Goal: Task Accomplishment & Management: Manage account settings

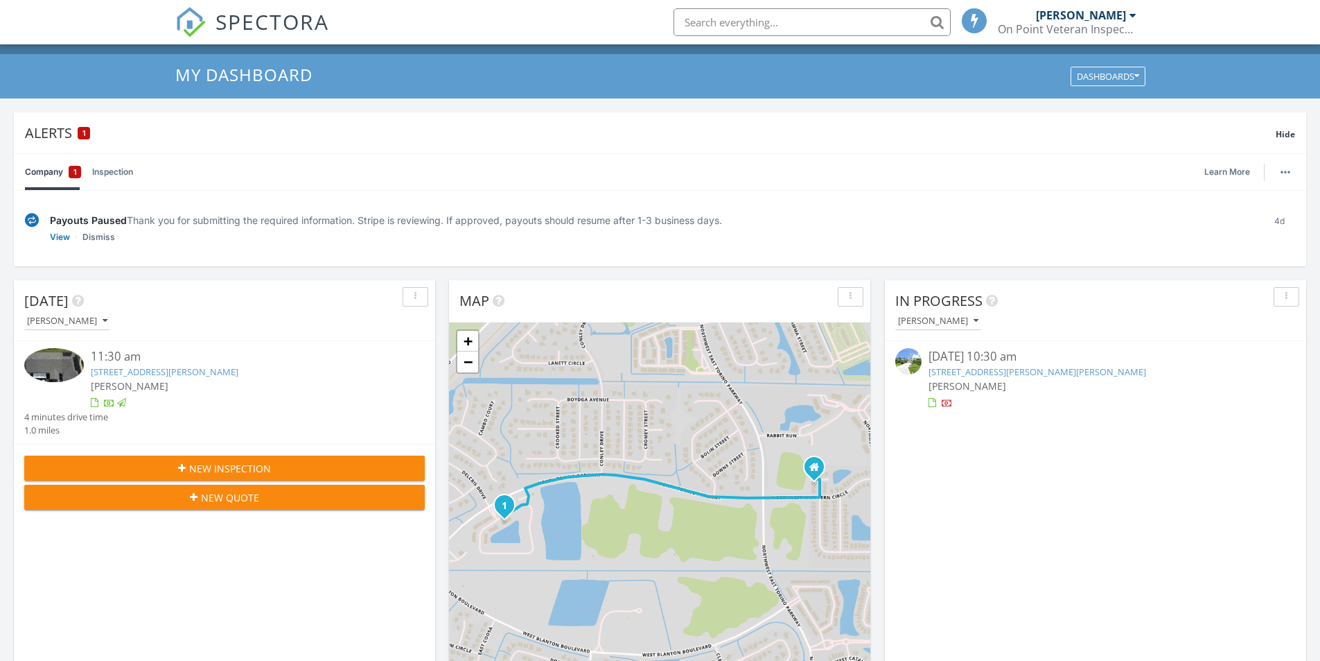
scroll to position [7, 7]
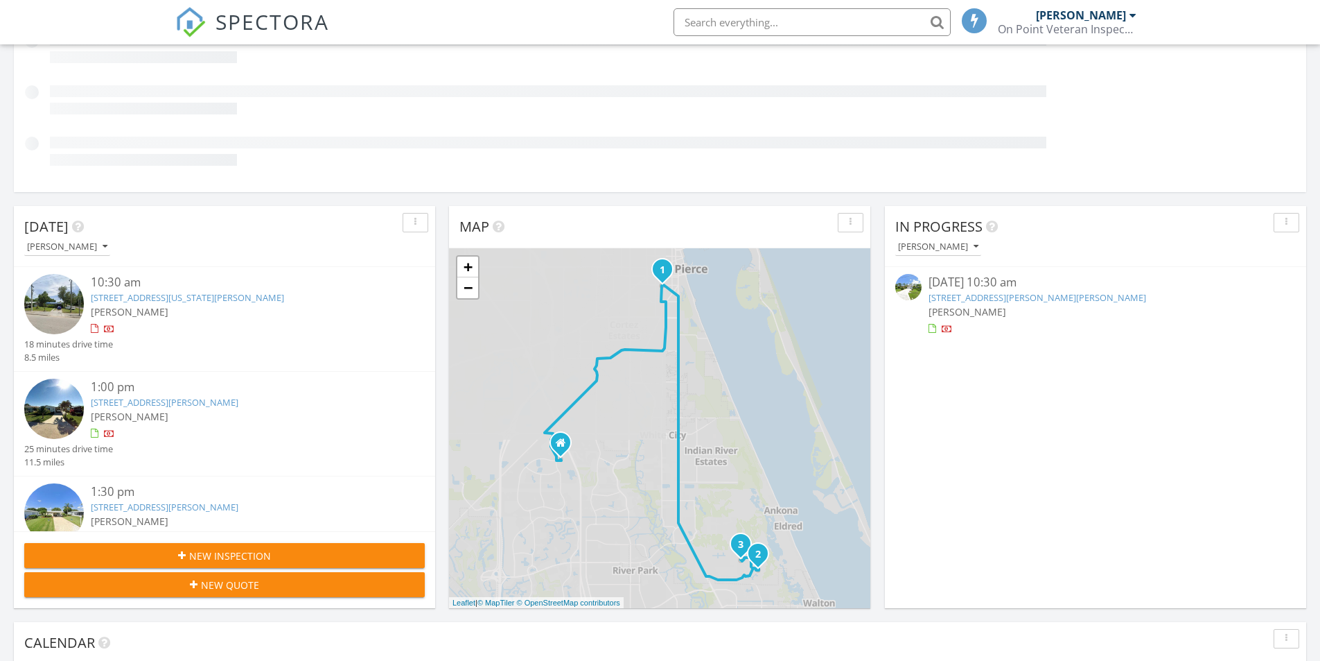
scroll to position [208, 0]
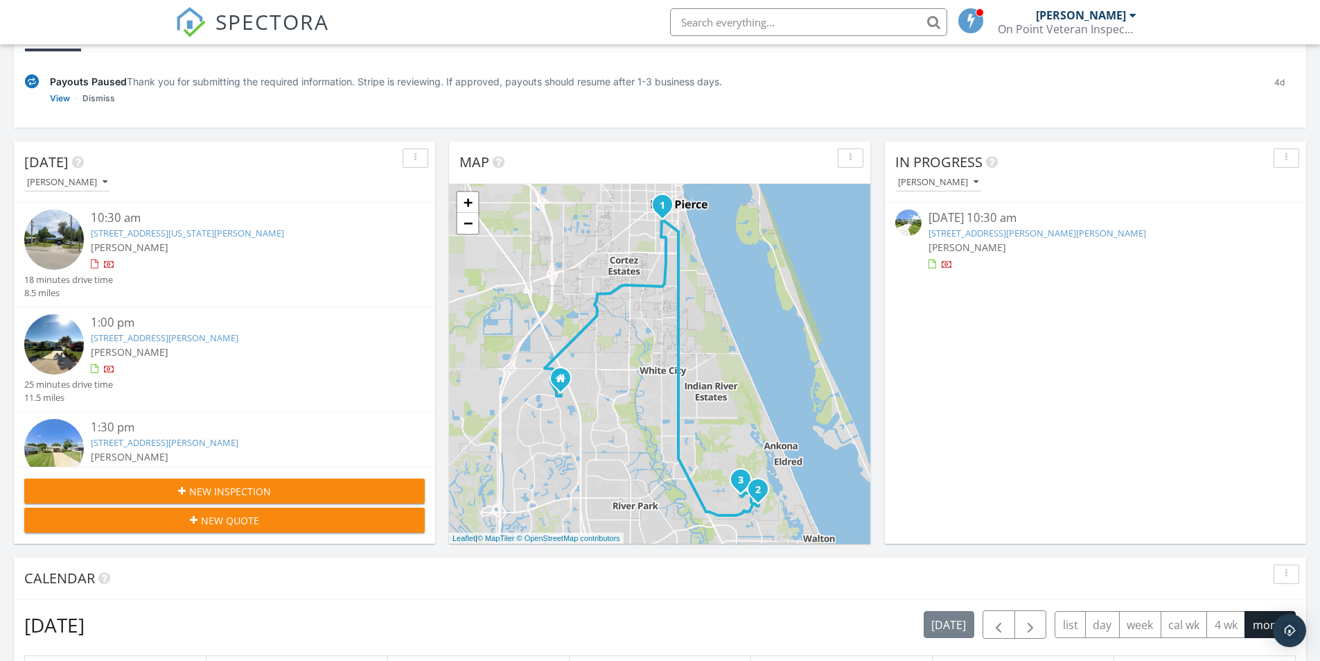
click at [239, 234] on link "1007 Georgia Ave, Fort Pierce, FL 34950" at bounding box center [187, 233] width 193 height 12
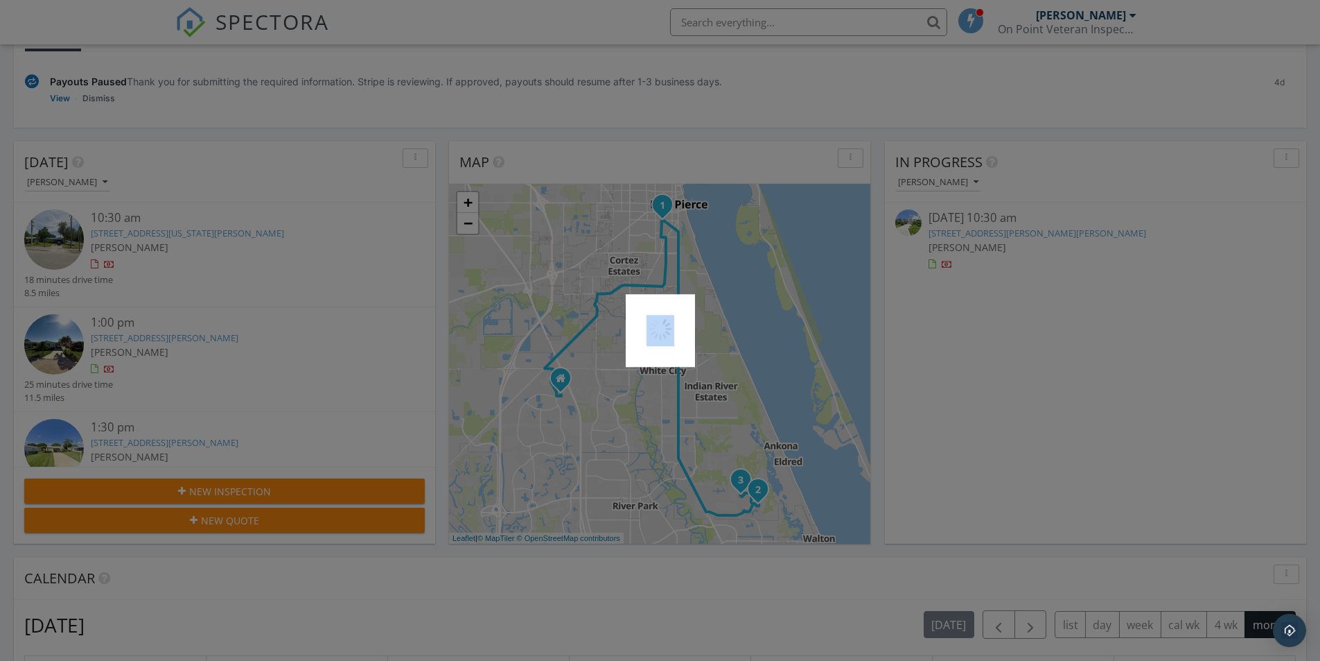
click at [239, 234] on div at bounding box center [660, 330] width 1320 height 661
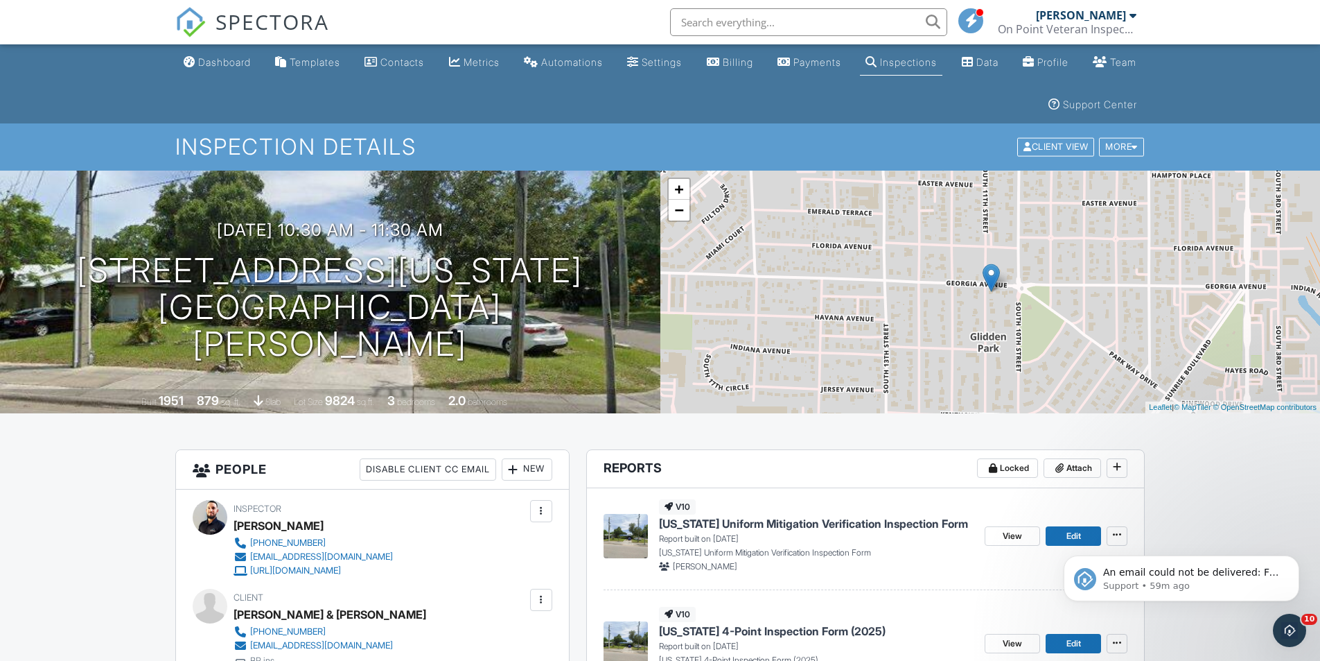
click at [212, 58] on div "Dashboard" at bounding box center [224, 62] width 53 height 12
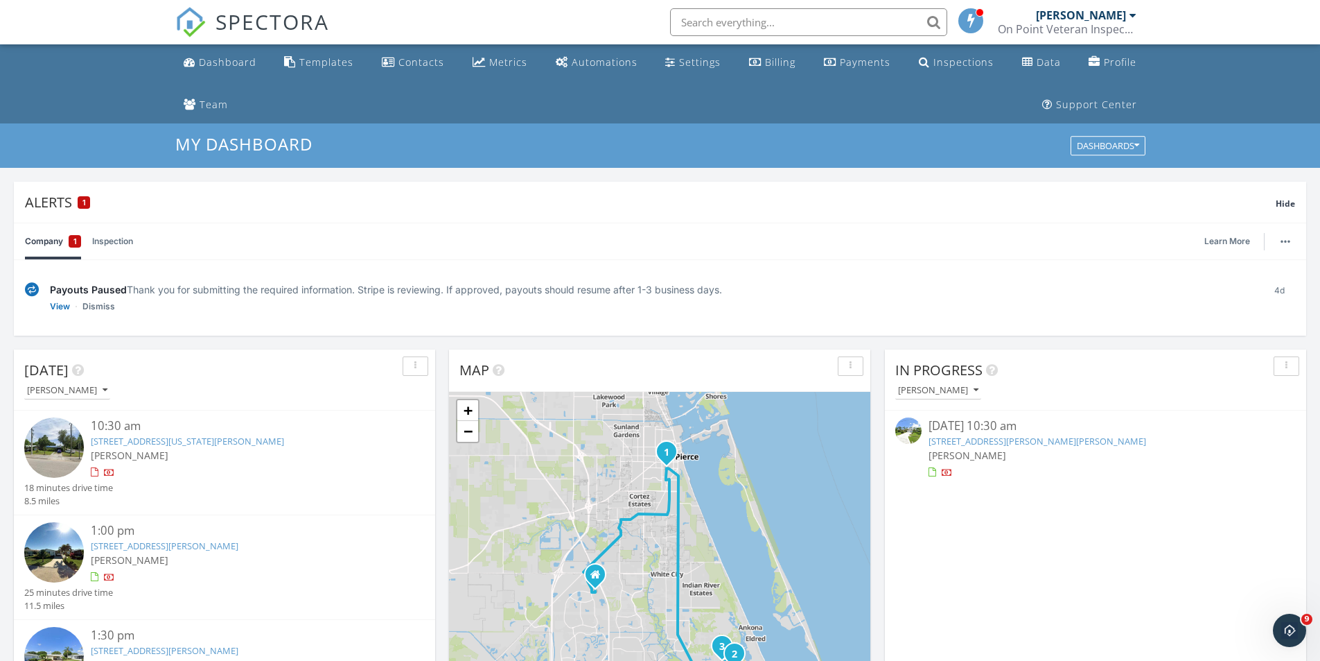
click at [171, 545] on link "3725 Sleepy Hollow Ln, Port St. Lucie, FL 34952" at bounding box center [165, 545] width 148 height 12
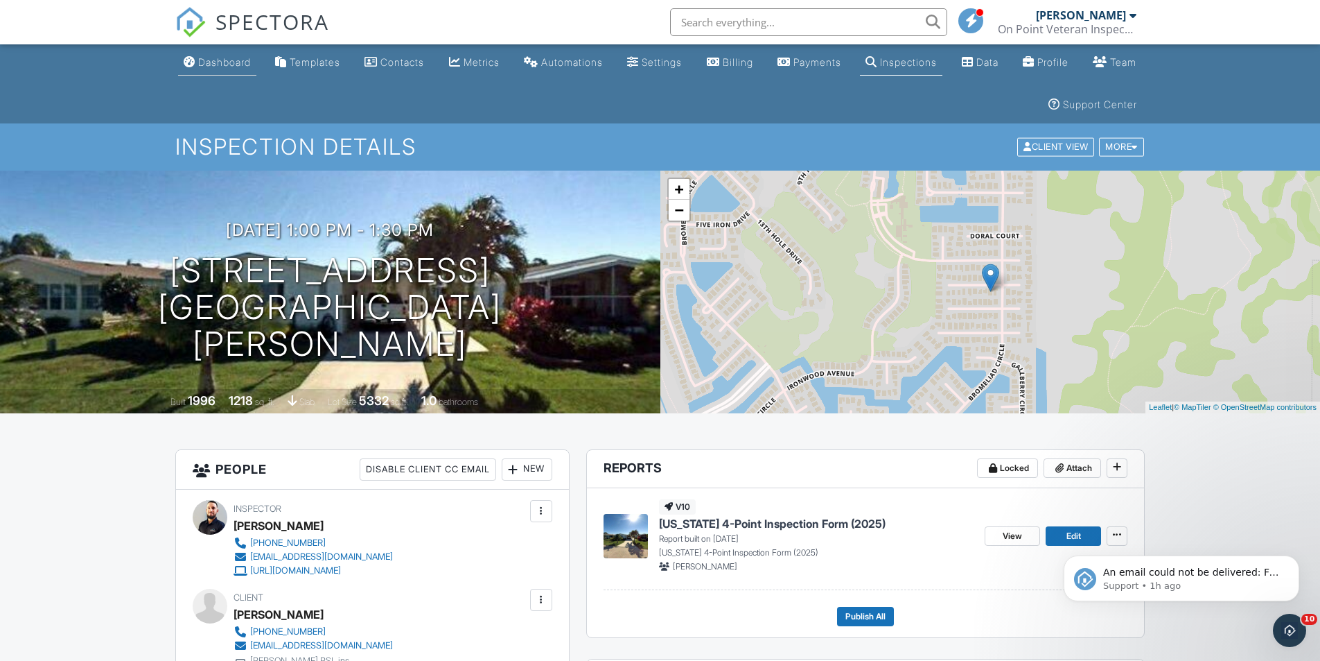
click at [204, 61] on div "Dashboard" at bounding box center [224, 62] width 53 height 12
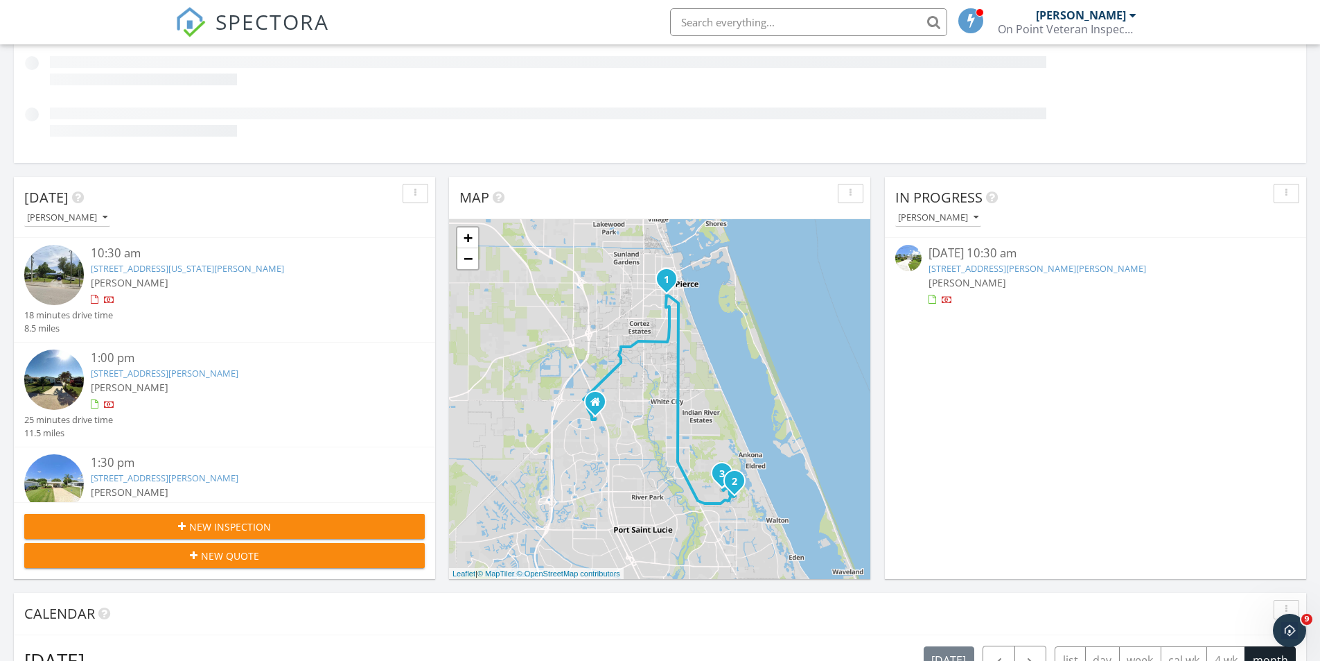
scroll to position [44, 0]
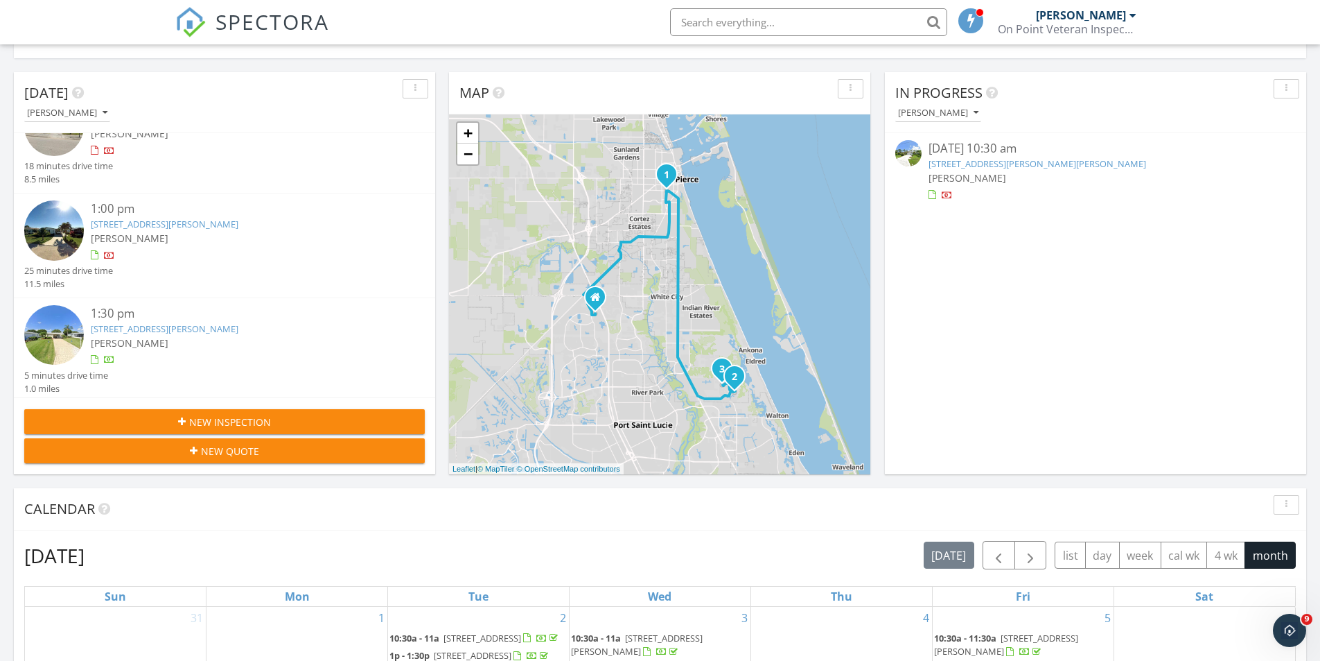
click at [202, 326] on link "8049 Long Dr, Port St. Lucie, FL 34952" at bounding box center [165, 328] width 148 height 12
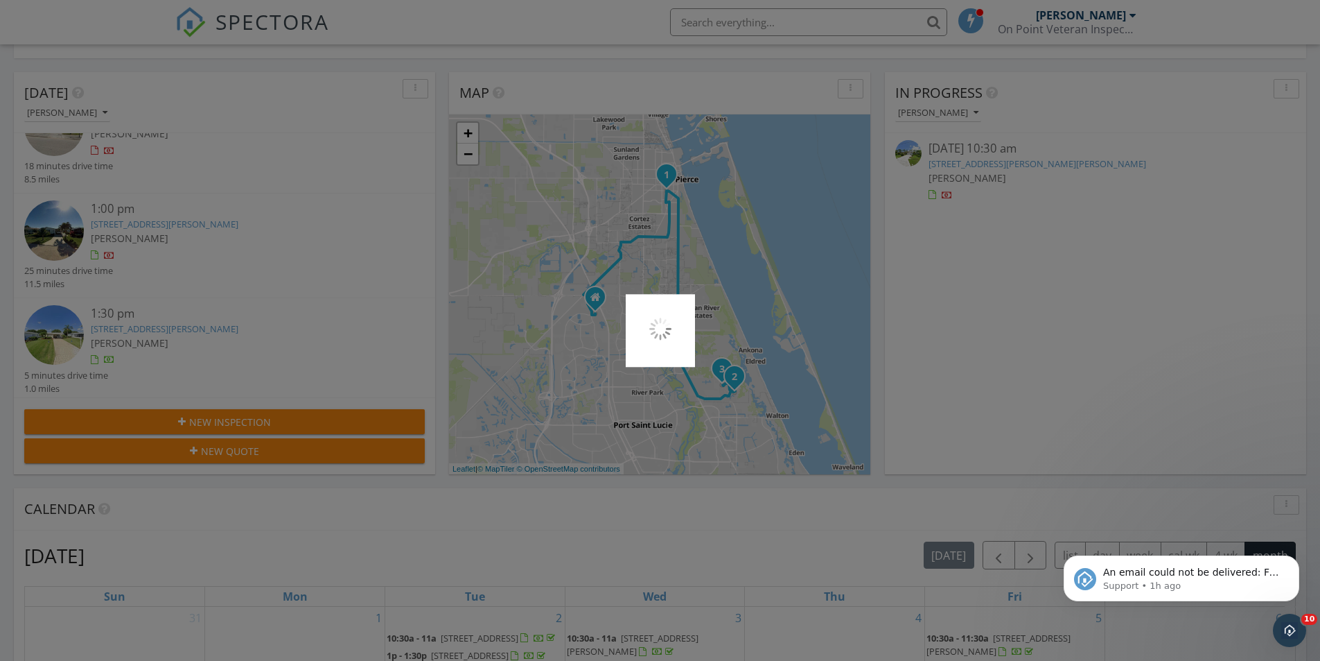
scroll to position [0, 0]
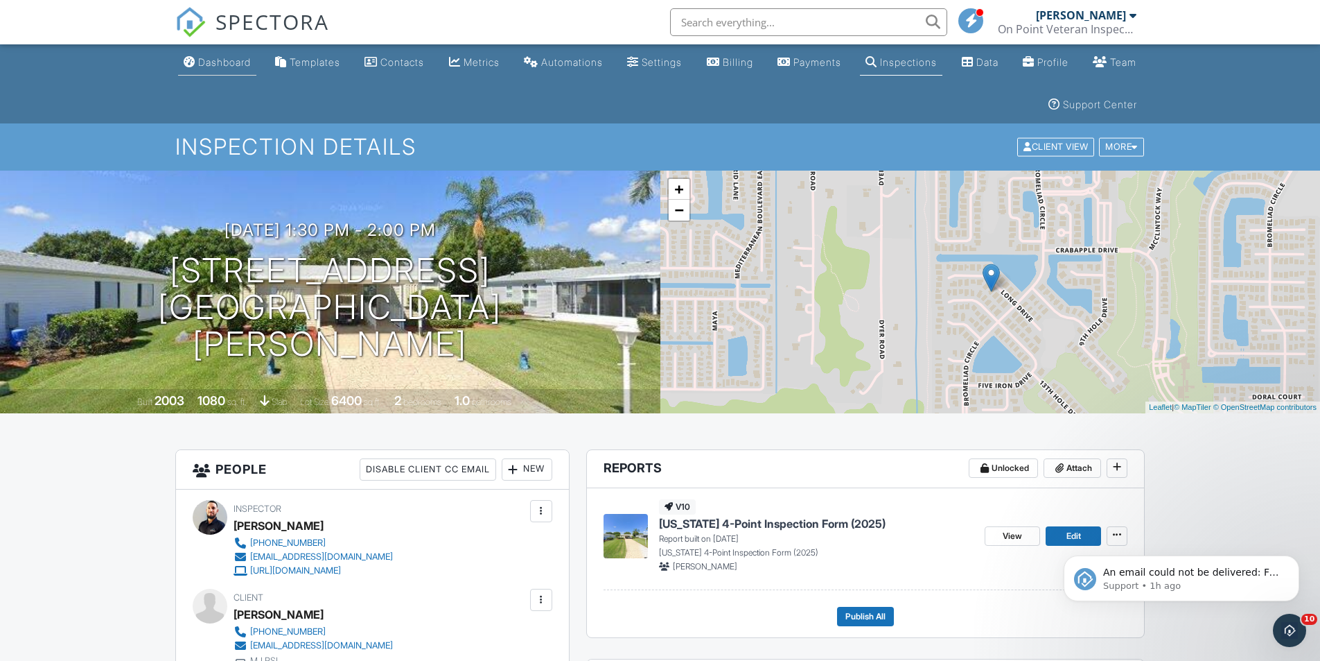
click at [224, 63] on div "Dashboard" at bounding box center [224, 62] width 53 height 12
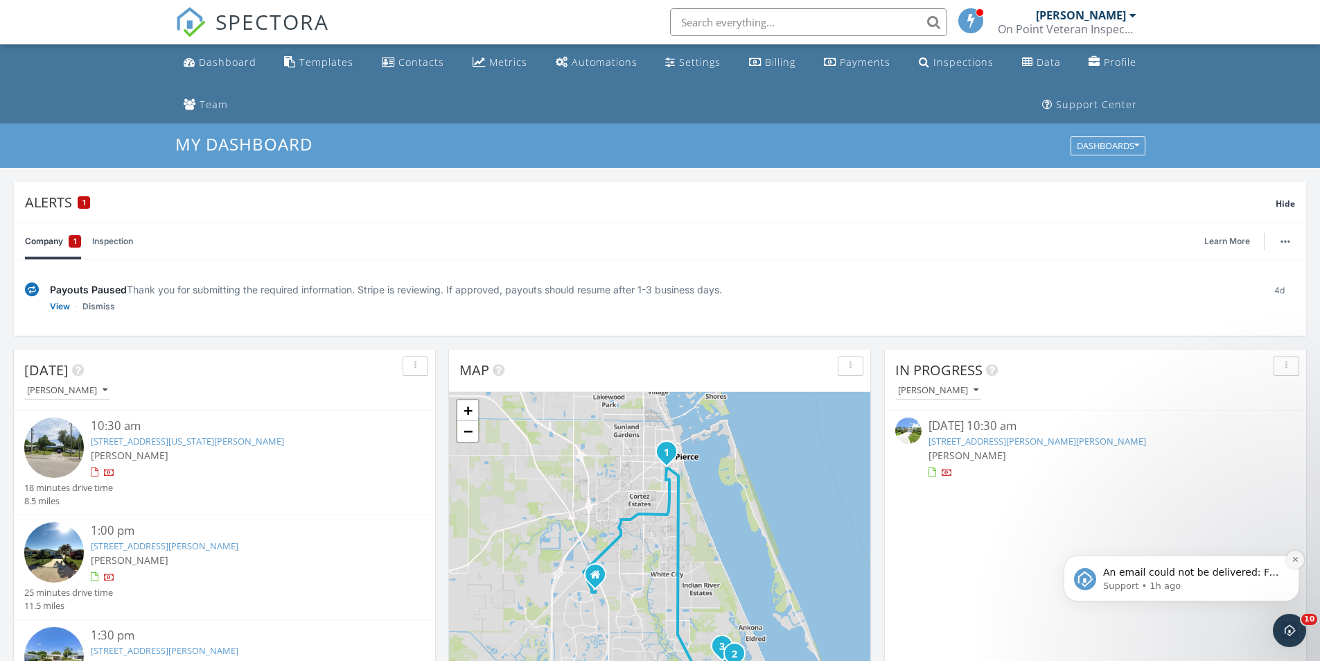
click at [1298, 560] on icon "Dismiss notification" at bounding box center [1296, 559] width 8 height 8
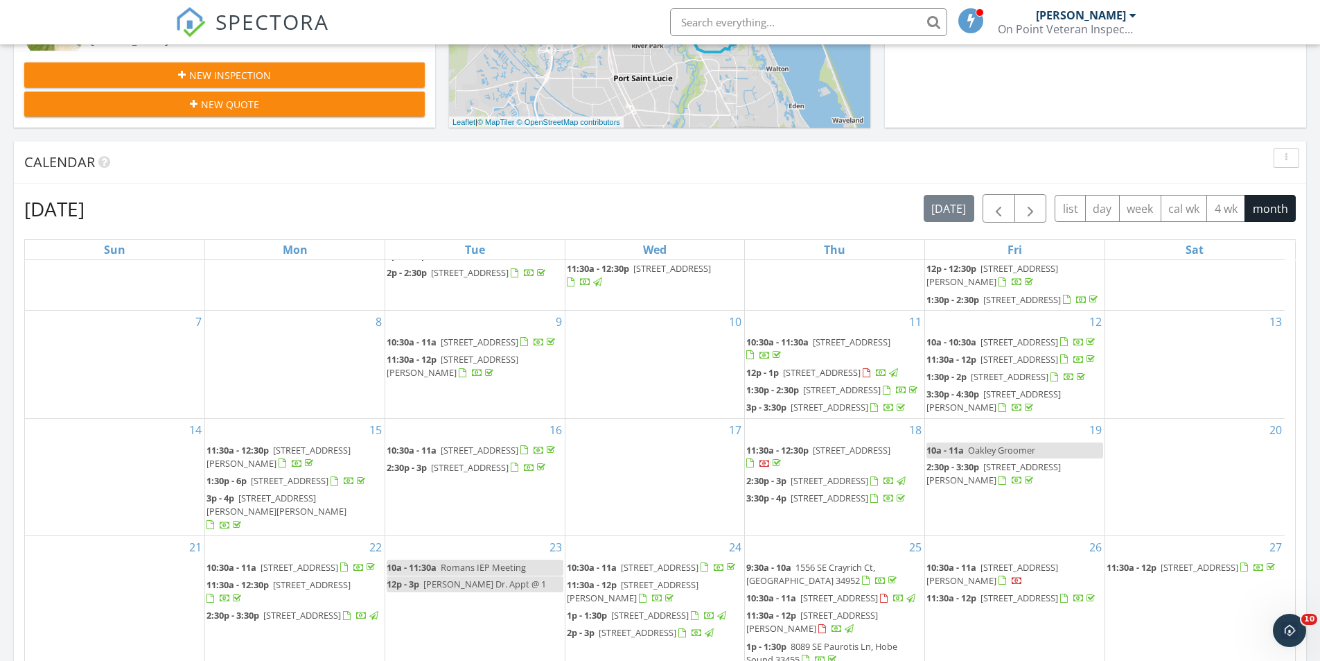
scroll to position [901, 0]
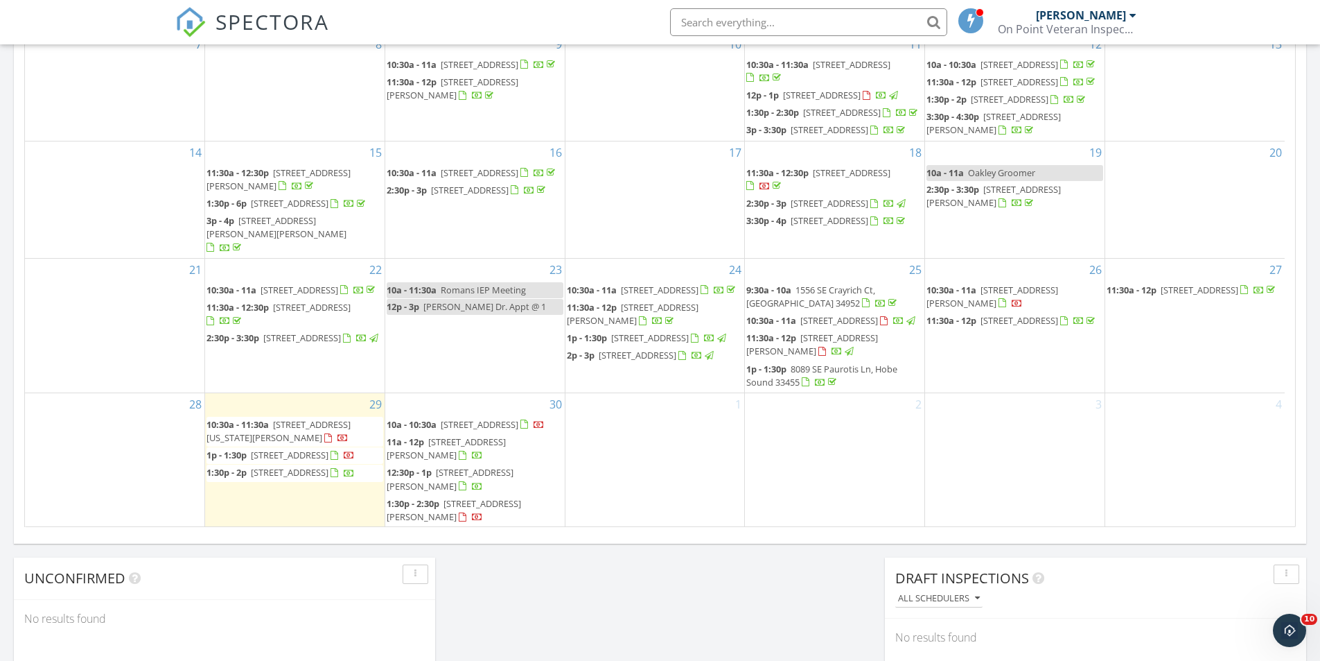
click at [503, 565] on div "[DATE] [PERSON_NAME] 10:30 am [STREET_ADDRESS][US_STATE][PERSON_NAME] [PERSON_N…" at bounding box center [660, 64] width 1320 height 1261
